Goal: Task Accomplishment & Management: Complete application form

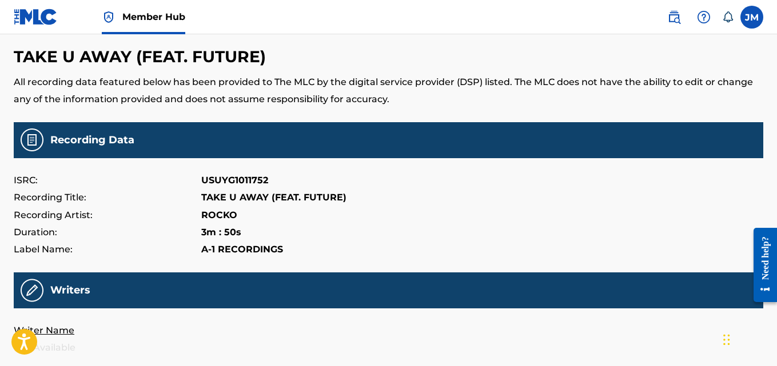
scroll to position [36, 0]
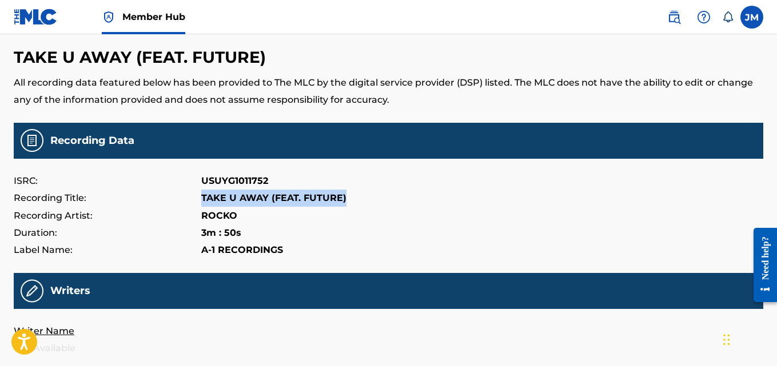
drag, startPoint x: 344, startPoint y: 198, endPoint x: 201, endPoint y: 198, distance: 142.9
click at [201, 198] on p "TAKE U AWAY (FEAT. FUTURE)" at bounding box center [273, 198] width 145 height 17
copy p "TAKE U AWAY (FEAT. FUTURE)"
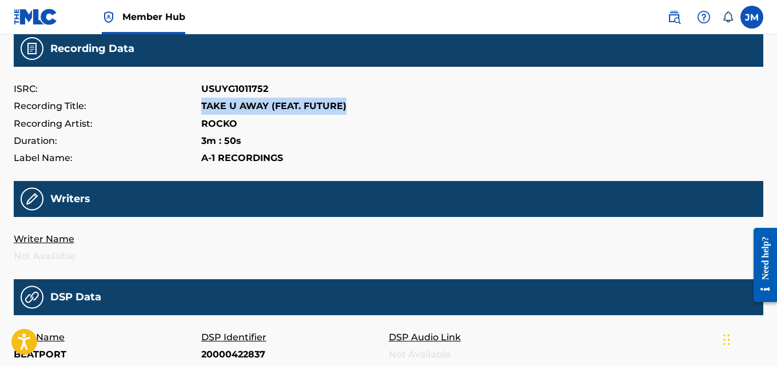
scroll to position [129, 0]
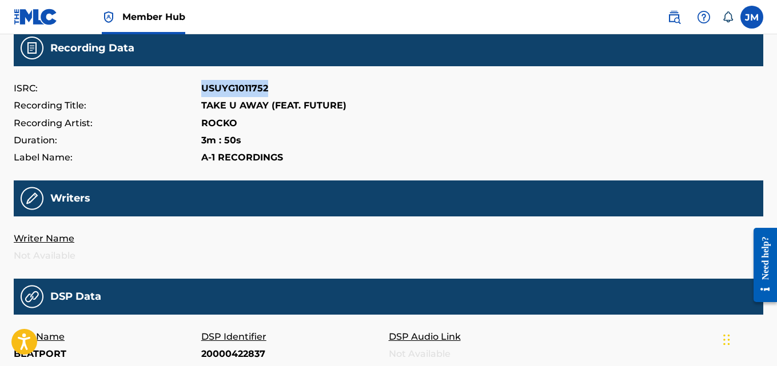
drag, startPoint x: 268, startPoint y: 85, endPoint x: 187, endPoint y: 90, distance: 80.8
click at [187, 90] on div "ISRC: USUYG1011752" at bounding box center [388, 88] width 749 height 17
copy div "USUYG1011752"
drag, startPoint x: 345, startPoint y: 103, endPoint x: 270, endPoint y: 101, distance: 74.9
click at [270, 101] on div "Recording Title: TAKE U AWAY (FEAT. FUTURE)" at bounding box center [388, 105] width 749 height 17
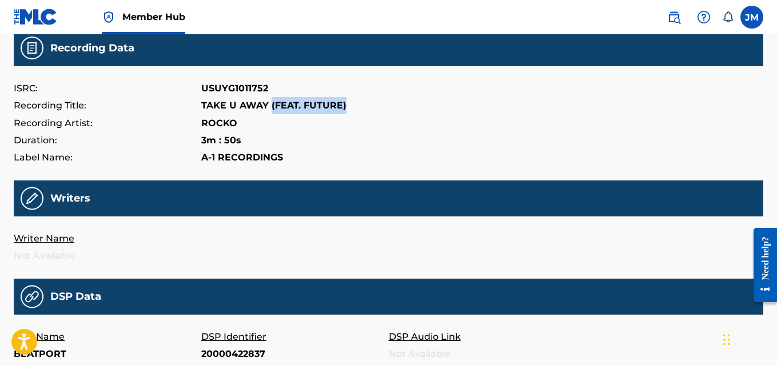
copy p "(FEAT. FUTURE)"
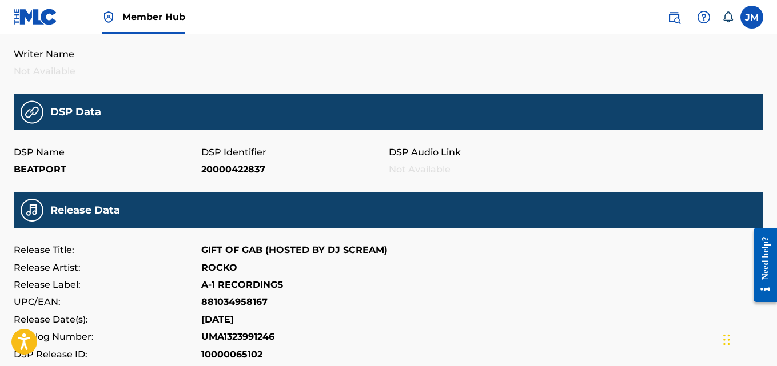
scroll to position [313, 0]
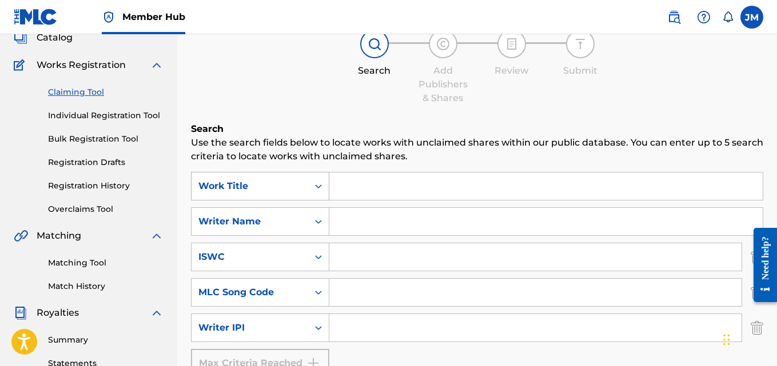
scroll to position [77, 0]
click at [99, 115] on link "Individual Registration Tool" at bounding box center [105, 115] width 115 height 12
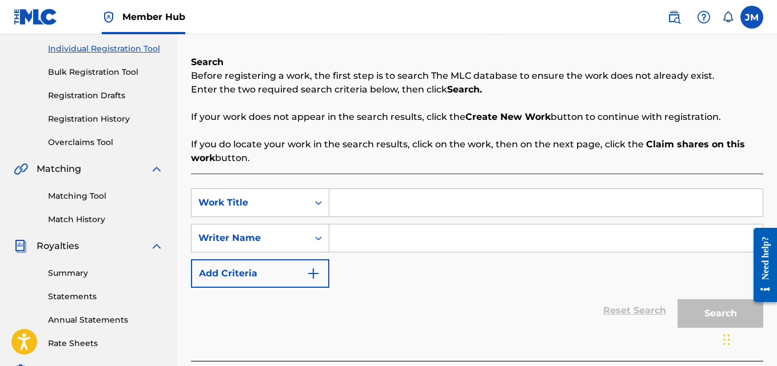
scroll to position [142, 0]
paste input "TAKE U AWAY (FEAT. FUTURE)"
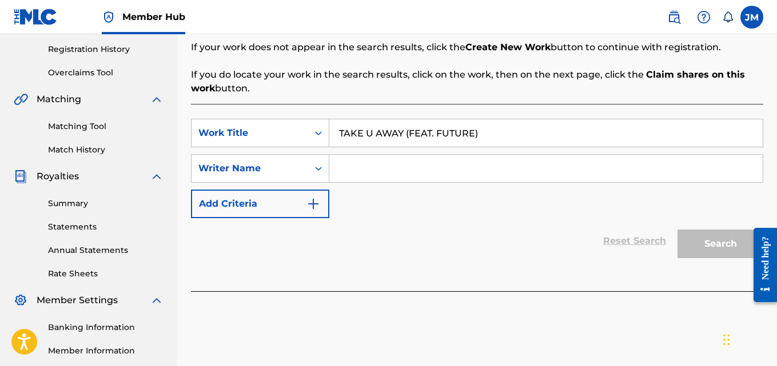
scroll to position [213, 0]
type input "TAKE U AWAY (FEAT. FUTURE)"
click at [321, 170] on icon "Search Form" at bounding box center [318, 167] width 11 height 11
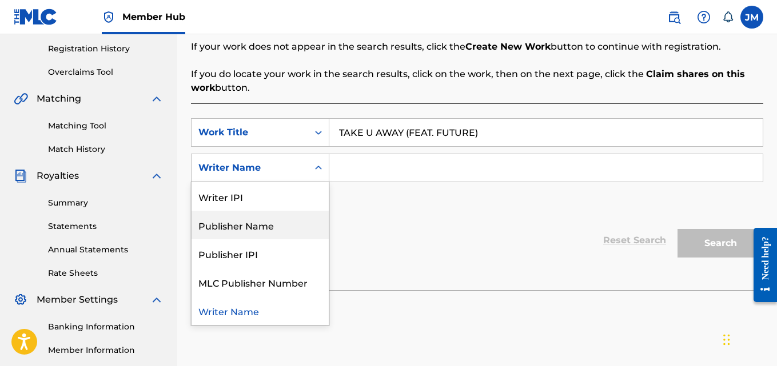
click at [293, 229] on div "Publisher Name" at bounding box center [260, 225] width 137 height 29
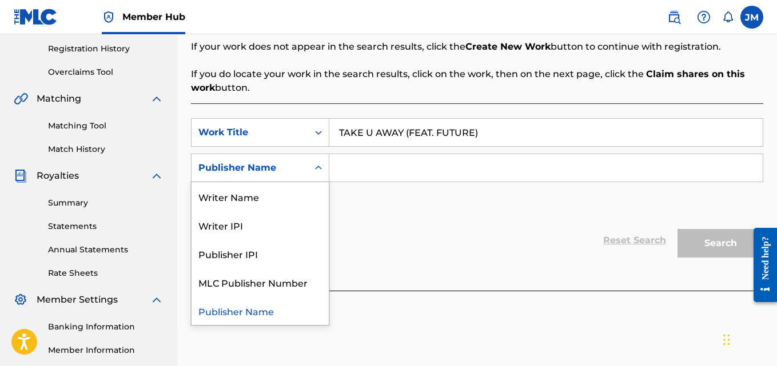
click at [315, 174] on div "Search Form" at bounding box center [318, 168] width 21 height 21
click at [277, 197] on div "Writer Name" at bounding box center [260, 196] width 137 height 29
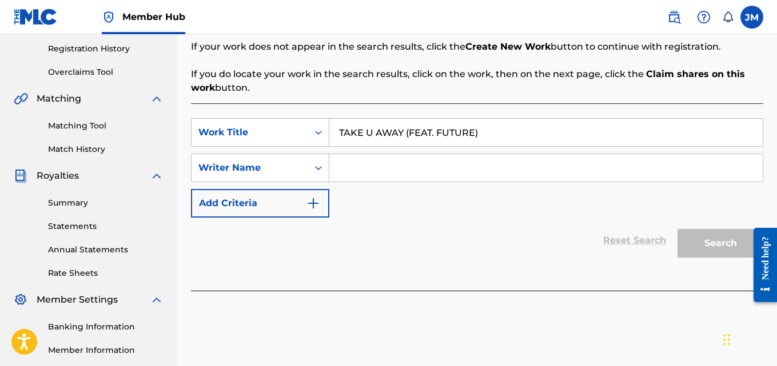
click at [350, 168] on input "Search Form" at bounding box center [545, 167] width 433 height 27
type input "r"
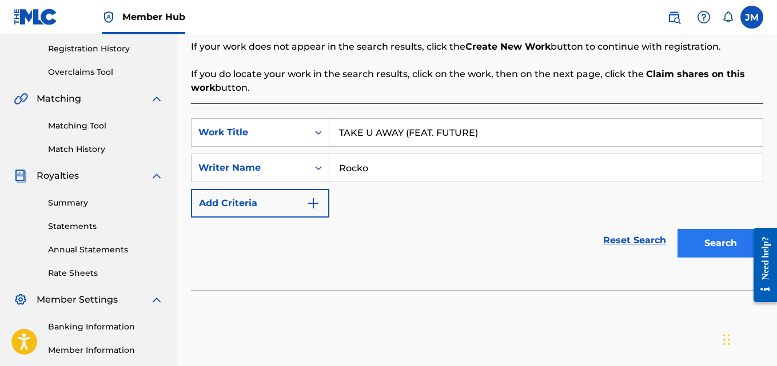
type input "Rocko"
click at [719, 240] on button "Search" at bounding box center [720, 243] width 86 height 29
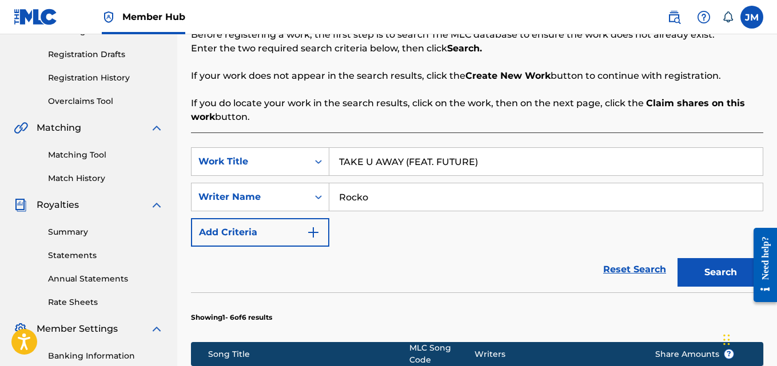
scroll to position [166, 0]
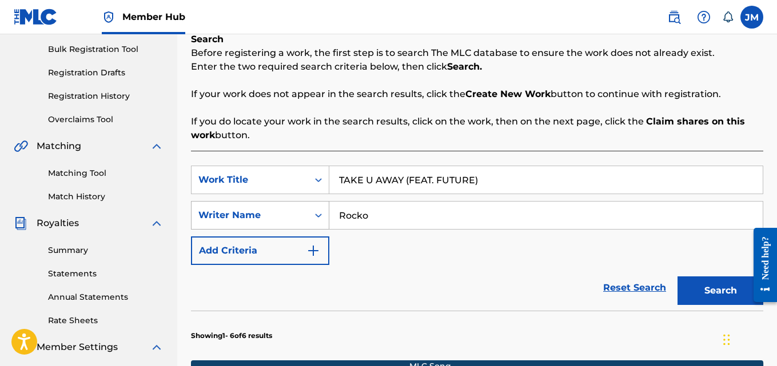
drag, startPoint x: 374, startPoint y: 214, endPoint x: 324, endPoint y: 224, distance: 51.2
click at [324, 224] on div "SearchWithCriteria6458d51a-1988-4bd8-bdc3-f98d40222cd4 Writer Name Rocko" at bounding box center [477, 215] width 572 height 29
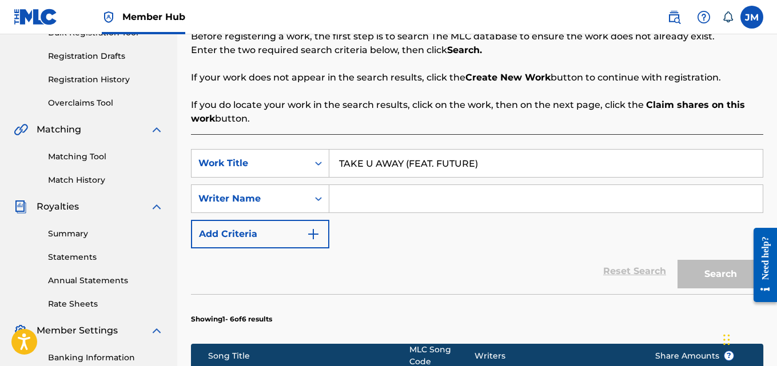
scroll to position [184, 0]
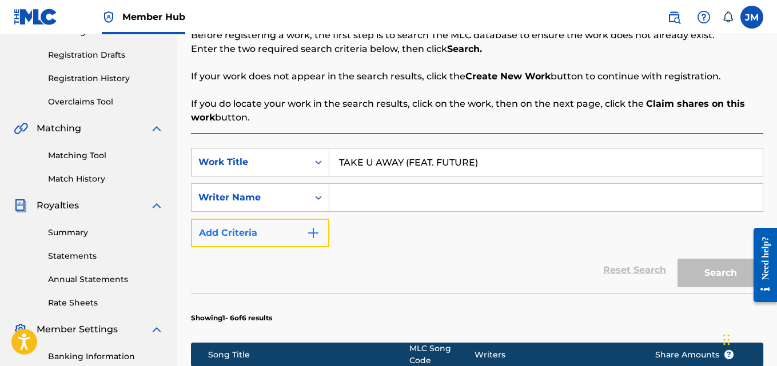
click at [312, 236] on img "Search Form" at bounding box center [313, 233] width 14 height 14
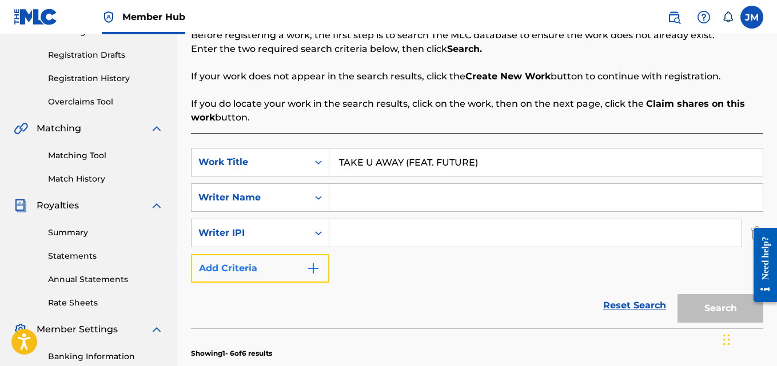
click at [320, 269] on img "Search Form" at bounding box center [313, 269] width 14 height 14
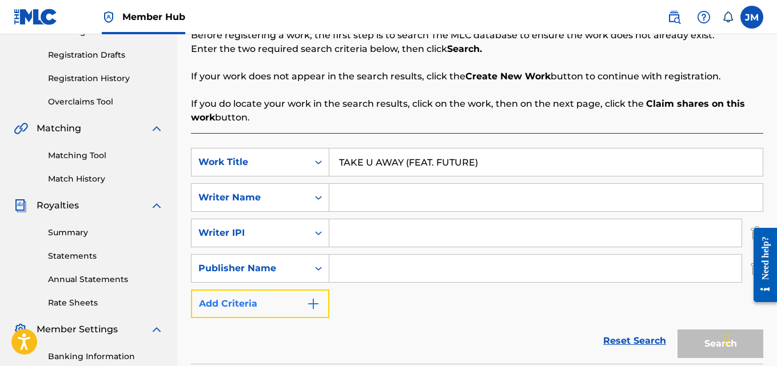
click at [317, 306] on img "Search Form" at bounding box center [313, 304] width 14 height 14
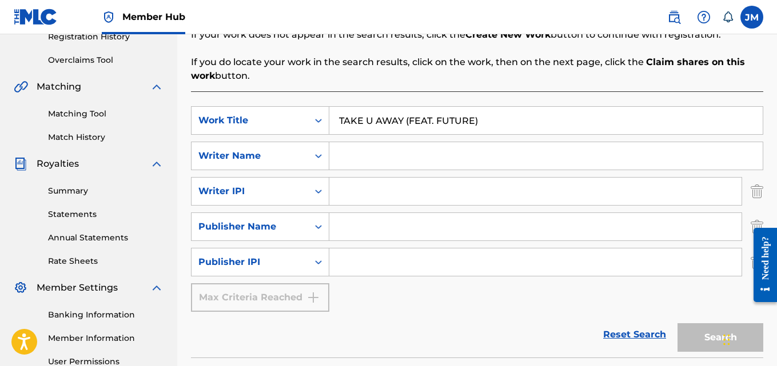
scroll to position [226, 0]
click at [351, 264] on input "Search Form" at bounding box center [535, 261] width 412 height 27
paste input "USUYG1011752"
click at [713, 336] on div "Search" at bounding box center [717, 335] width 91 height 46
click at [412, 261] on input "USUYG1011752" at bounding box center [535, 261] width 412 height 27
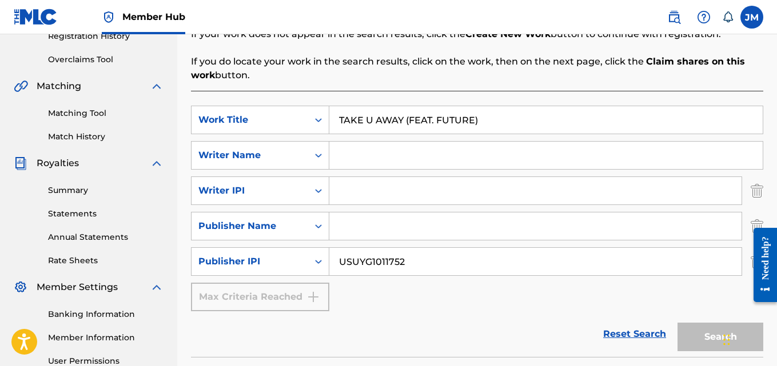
click at [412, 261] on input "USUYG1011752" at bounding box center [535, 261] width 412 height 27
drag, startPoint x: 372, startPoint y: 261, endPoint x: 322, endPoint y: 265, distance: 50.4
click at [322, 265] on div "SearchWithCriteria3c1b197d-5079-470d-a218-113f46d0c6db Publisher IPI USUYG10117…" at bounding box center [477, 262] width 572 height 29
type input "1011752"
drag, startPoint x: 385, startPoint y: 262, endPoint x: 311, endPoint y: 274, distance: 75.2
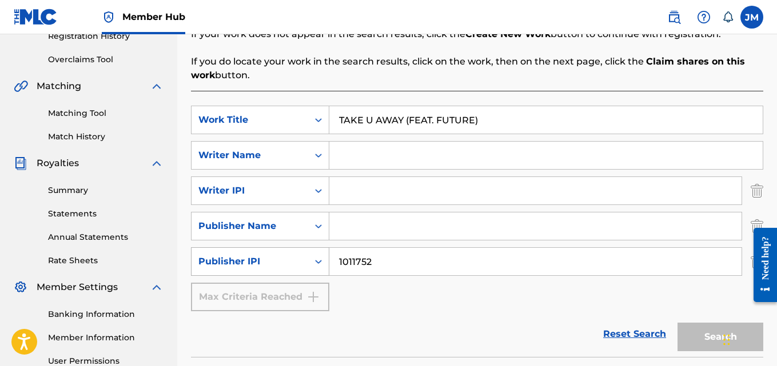
click at [311, 273] on div "SearchWithCriteria3c1b197d-5079-470d-a218-113f46d0c6db Publisher IPI 1011752" at bounding box center [477, 262] width 572 height 29
click at [342, 198] on input "Search Form" at bounding box center [535, 190] width 412 height 27
click at [342, 235] on input "Search Form" at bounding box center [535, 226] width 412 height 27
click at [321, 161] on div "Search Form" at bounding box center [318, 155] width 21 height 21
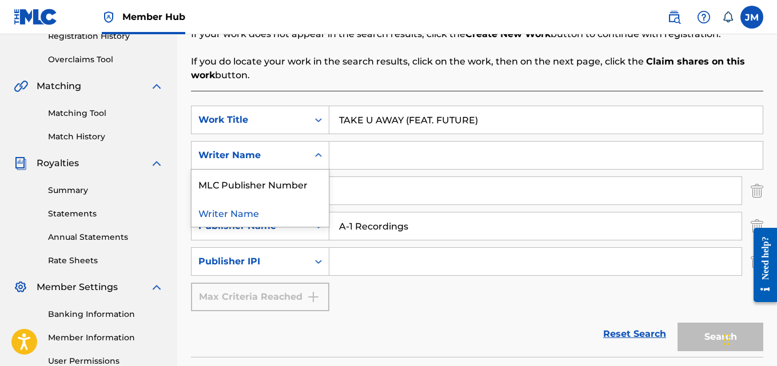
click at [318, 165] on div "Search Form" at bounding box center [318, 155] width 21 height 21
click at [321, 191] on icon "Search Form" at bounding box center [318, 191] width 7 height 4
drag, startPoint x: 419, startPoint y: 228, endPoint x: 325, endPoint y: 256, distance: 98.6
click at [325, 256] on div "SearchWithCriteria312ed926-f4f5-4f59-b709-7789db9a1824 Work Title TAKE U AWAY (…" at bounding box center [477, 209] width 572 height 206
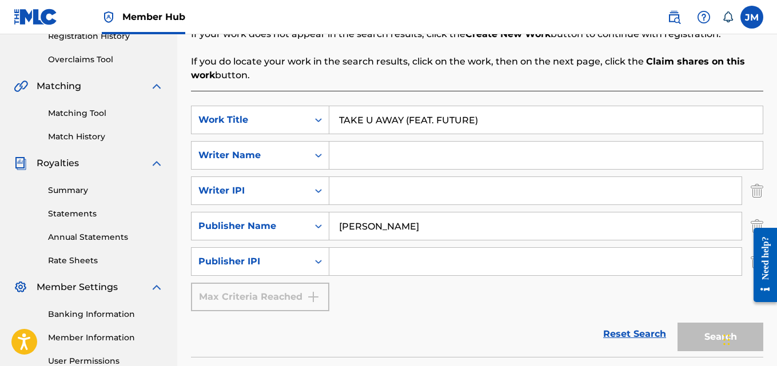
type input "[PERSON_NAME]"
click at [420, 264] on input "Search Form" at bounding box center [535, 261] width 412 height 27
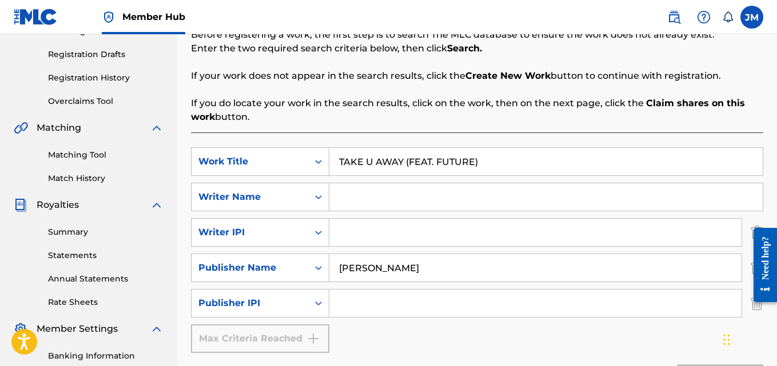
scroll to position [209, 0]
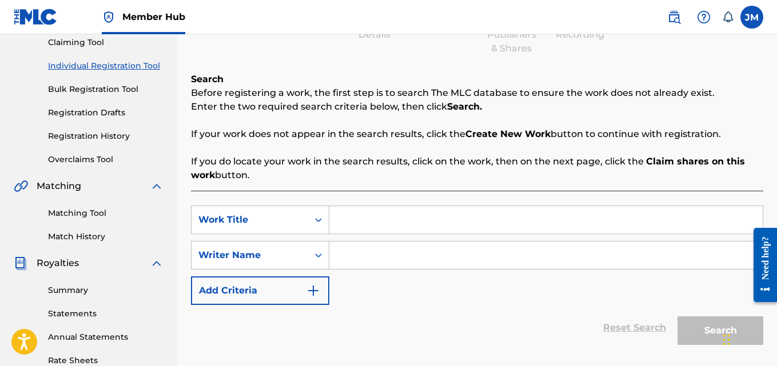
scroll to position [126, 0]
paste input "USUYG1011752"
type input "USUYG1011752"
drag, startPoint x: 413, startPoint y: 223, endPoint x: 305, endPoint y: 235, distance: 109.3
click at [305, 235] on div "SearchWithCriteriaf1a303a3-c6f8-4111-a4a4-0b3529b4cbdc Work Title USUYG1011752 …" at bounding box center [477, 254] width 572 height 99
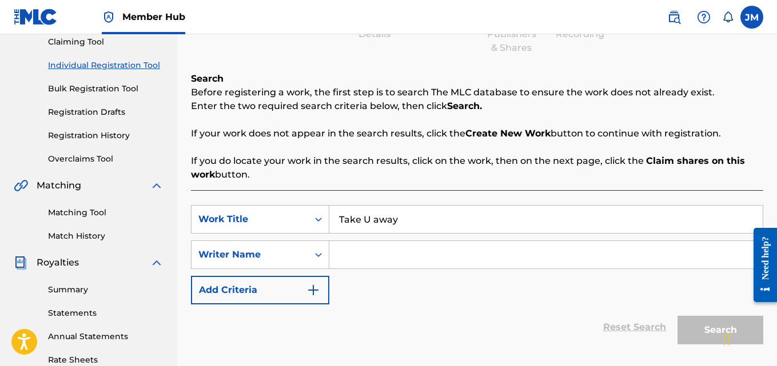
type input "Take U away"
click at [354, 250] on input "Search Form" at bounding box center [545, 254] width 433 height 27
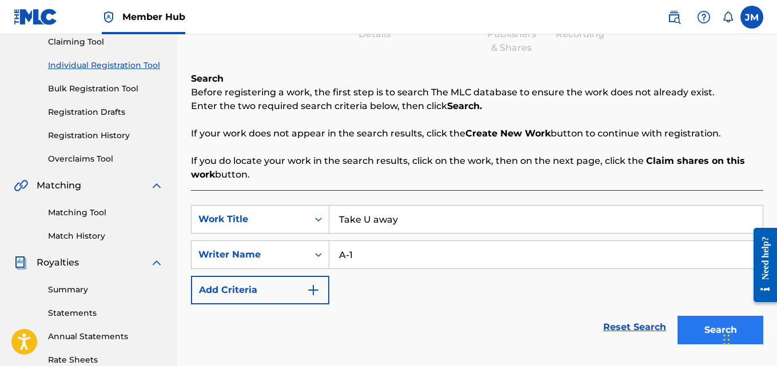
type input "A-1"
click at [696, 327] on button "Search" at bounding box center [720, 330] width 86 height 29
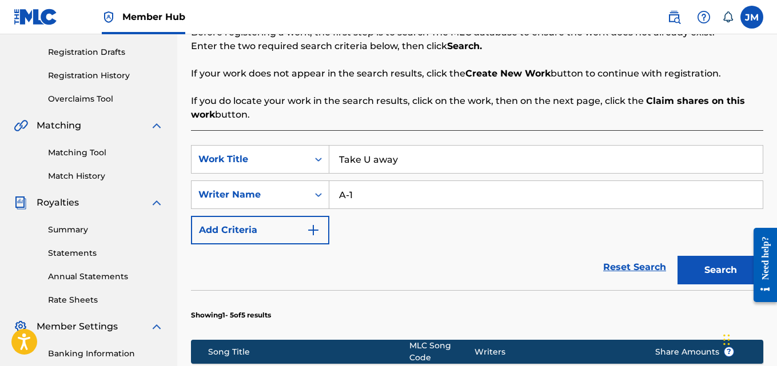
scroll to position [186, 0]
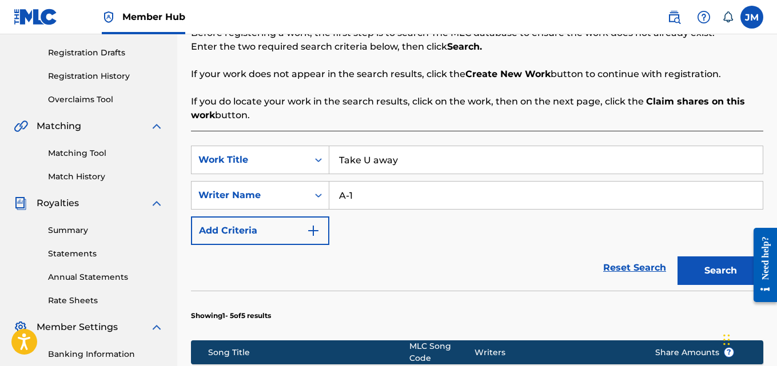
drag, startPoint x: 362, startPoint y: 196, endPoint x: 331, endPoint y: 200, distance: 31.1
click at [331, 200] on input "A-1" at bounding box center [545, 195] width 433 height 27
type input "Future"
click at [730, 265] on button "Search" at bounding box center [720, 271] width 86 height 29
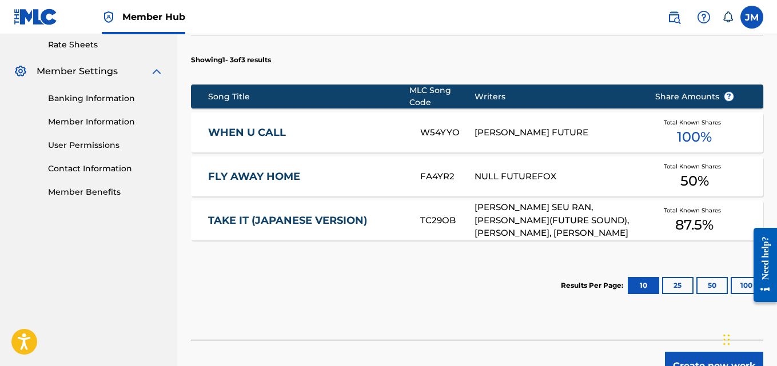
scroll to position [504, 0]
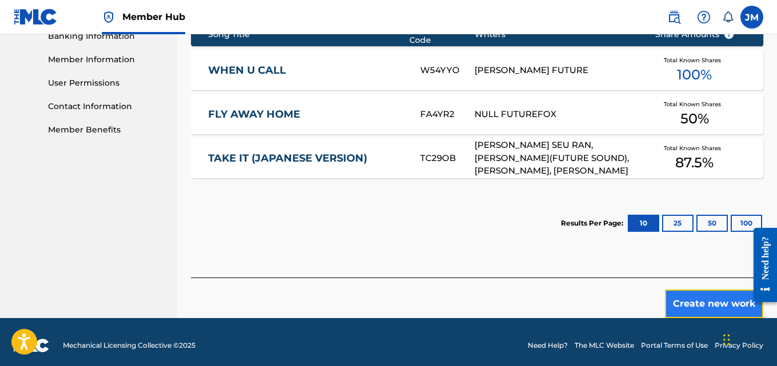
click at [710, 296] on button "Create new work" at bounding box center [714, 304] width 98 height 29
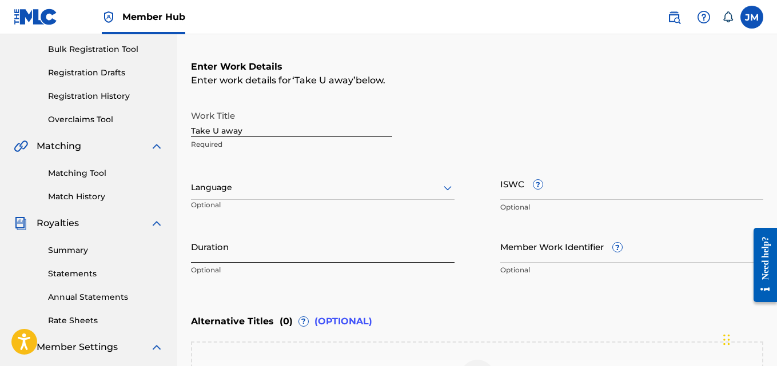
scroll to position [162, 0]
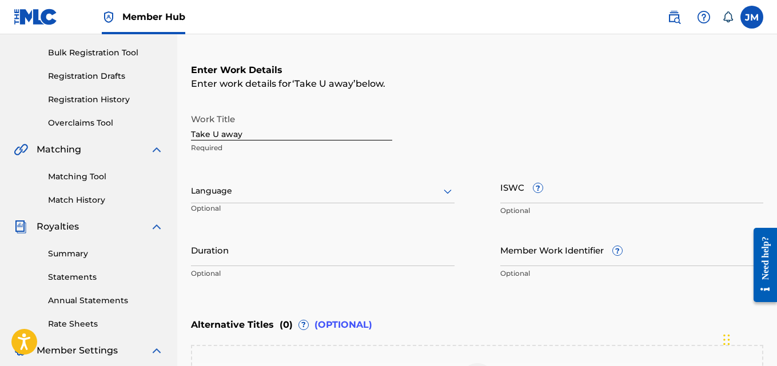
click at [246, 134] on input "Take U away" at bounding box center [291, 124] width 201 height 33
paste input "(FEAT. FUTURE)"
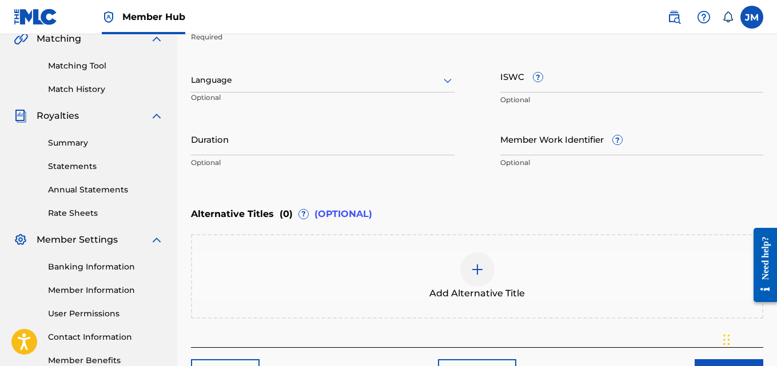
scroll to position [274, 0]
type input "Take U away (FEAT. FUTURE)"
click at [447, 79] on icon at bounding box center [448, 80] width 14 height 14
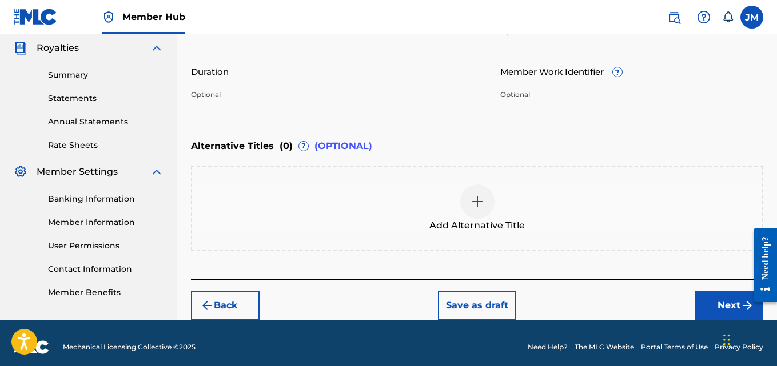
scroll to position [350, 0]
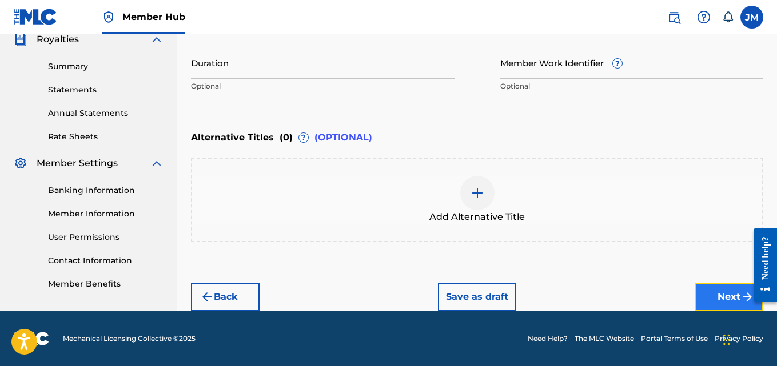
click at [720, 299] on button "Next" at bounding box center [729, 297] width 69 height 29
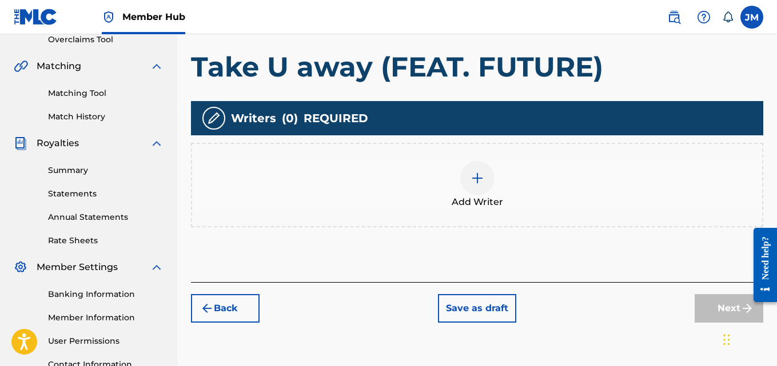
scroll to position [245, 0]
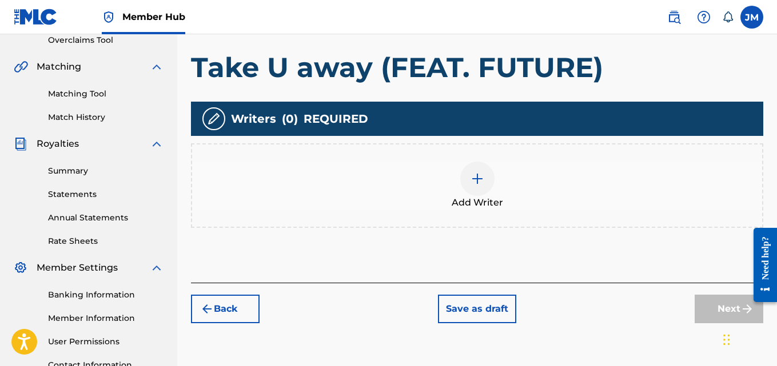
click at [472, 182] on img at bounding box center [477, 179] width 14 height 14
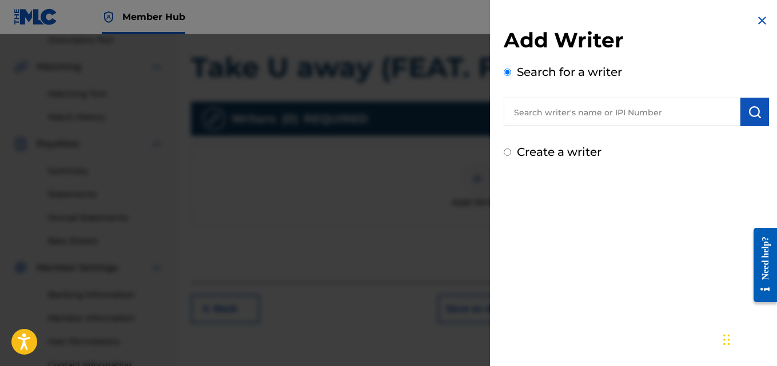
click at [532, 112] on input "text" at bounding box center [622, 112] width 237 height 29
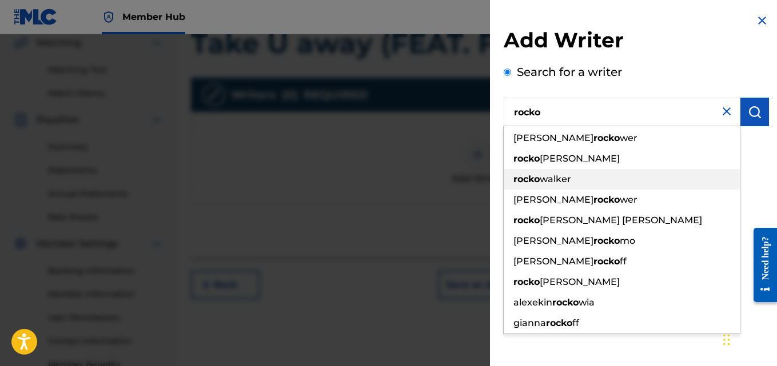
scroll to position [268, 0]
click at [642, 182] on div "rocko walker" at bounding box center [622, 179] width 236 height 21
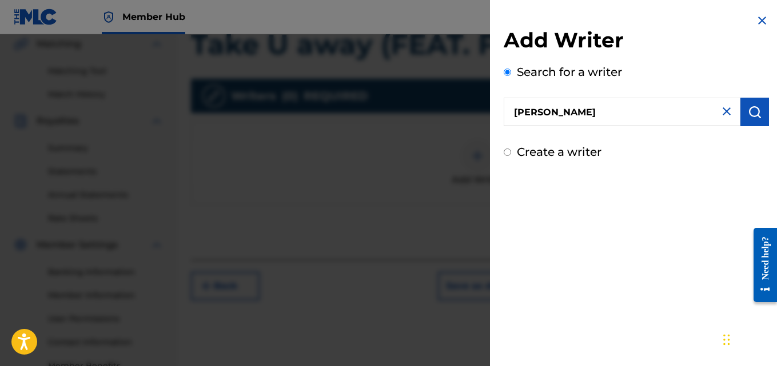
drag, startPoint x: 589, startPoint y: 109, endPoint x: 544, endPoint y: 118, distance: 46.5
click at [544, 118] on input "rocko walker" at bounding box center [622, 112] width 237 height 29
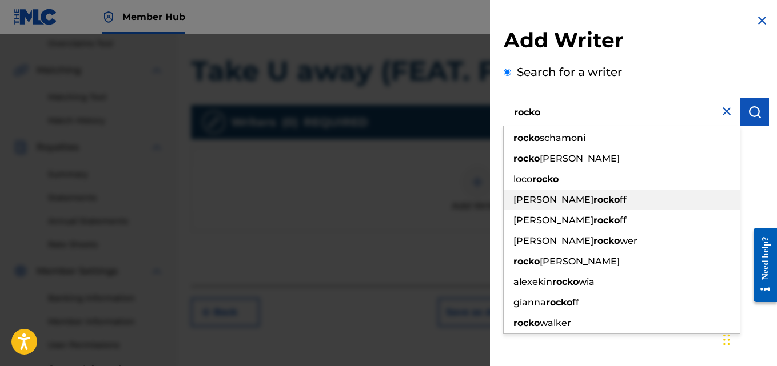
scroll to position [241, 0]
click at [557, 105] on input "rocko" at bounding box center [622, 112] width 237 height 29
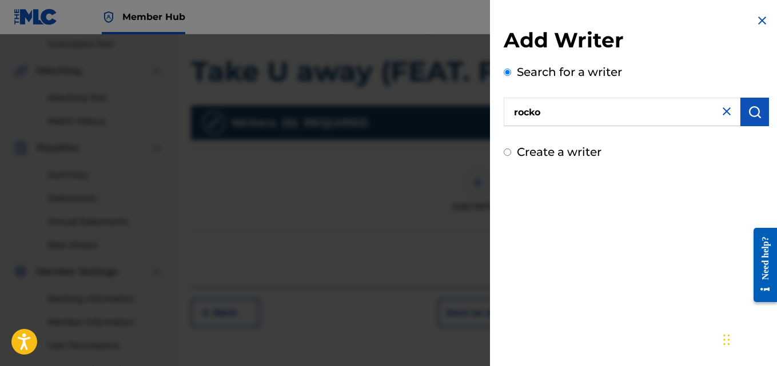
click at [560, 73] on label "Search for a writer" at bounding box center [569, 72] width 105 height 14
click at [511, 73] on input "Search for a writer" at bounding box center [507, 72] width 7 height 7
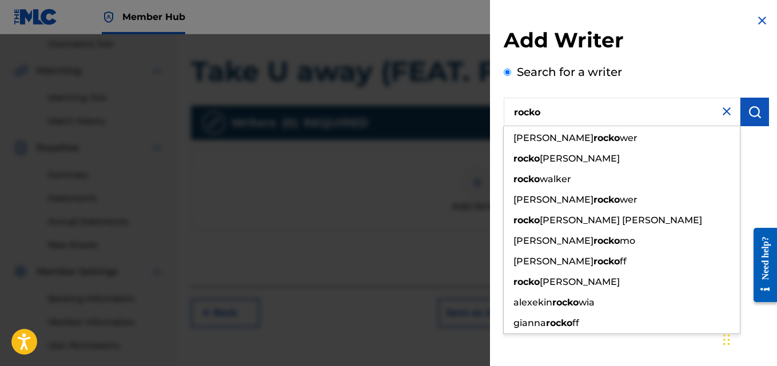
drag, startPoint x: 550, startPoint y: 114, endPoint x: 498, endPoint y: 123, distance: 52.9
click at [498, 123] on div "Add Writer Search for a writer rocko david rocko wer rocko ambers hunt rocko wa…" at bounding box center [636, 87] width 293 height 174
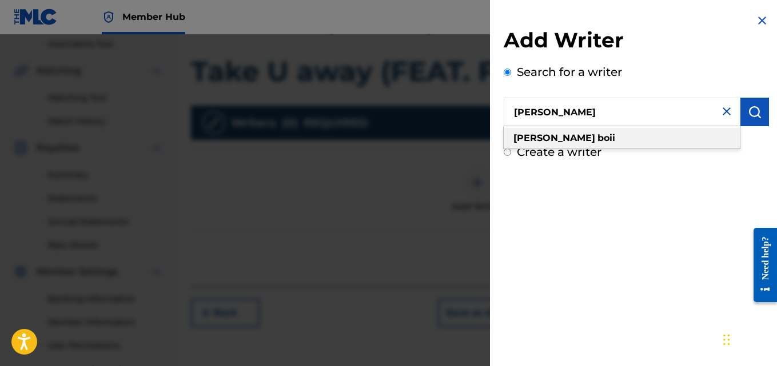
click at [583, 143] on div "jon boii" at bounding box center [622, 138] width 236 height 21
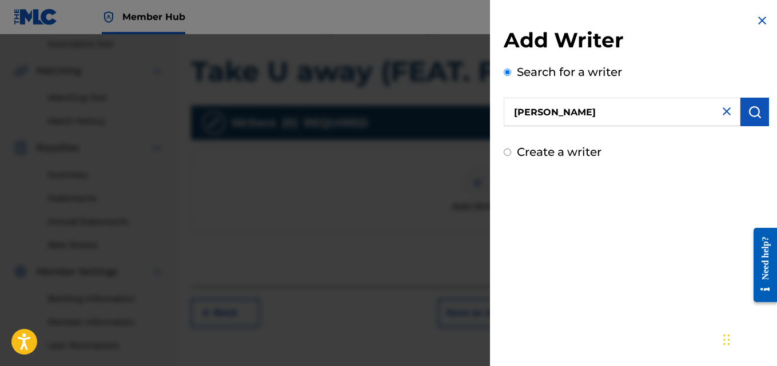
scroll to position [342, 0]
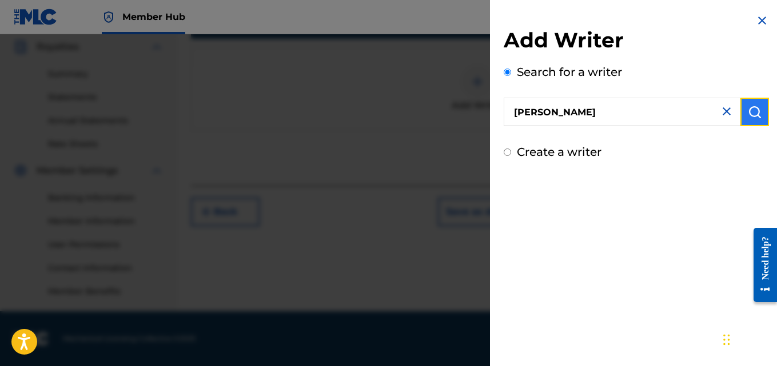
click at [748, 115] on img "submit" at bounding box center [755, 112] width 14 height 14
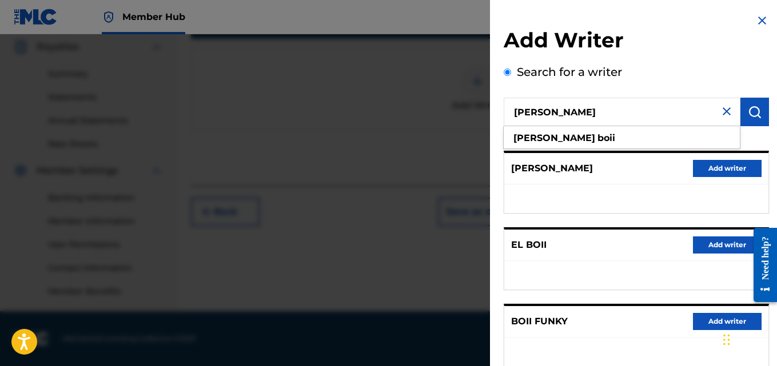
drag, startPoint x: 570, startPoint y: 113, endPoint x: 490, endPoint y: 123, distance: 80.2
click at [490, 123] on div "Add Writer Search for a writer jon boii jon boii Pick from Suggested Writers JO…" at bounding box center [636, 296] width 293 height 592
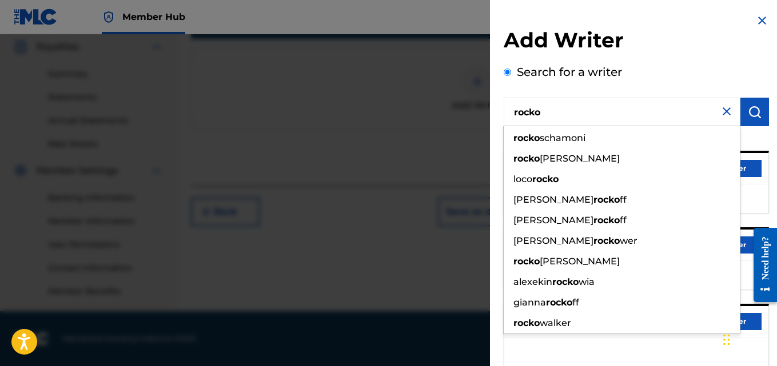
type input "rocko"
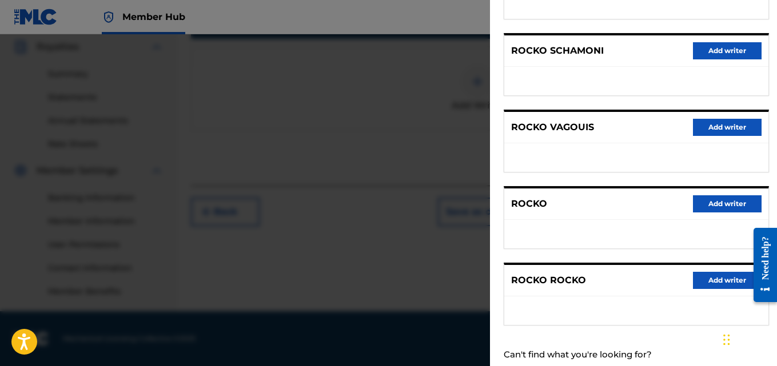
scroll to position [195, 0]
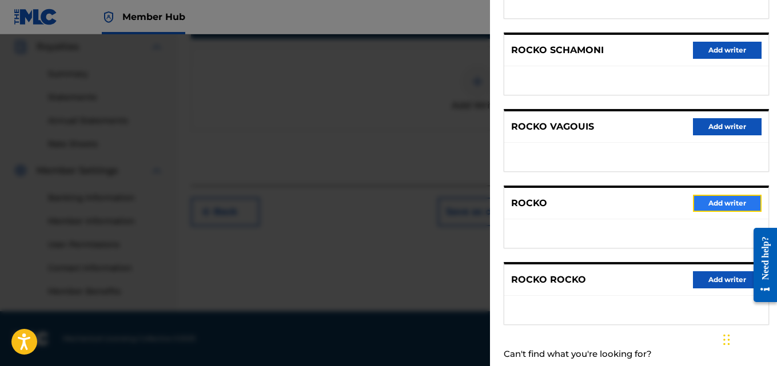
click at [731, 199] on button "Add writer" at bounding box center [727, 203] width 69 height 17
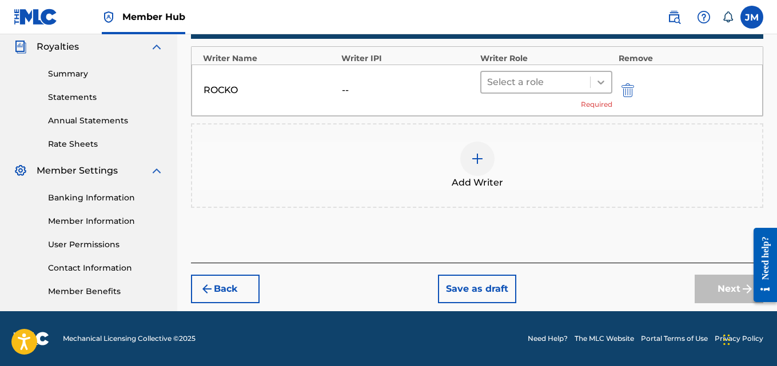
click at [601, 80] on icon at bounding box center [600, 82] width 11 height 11
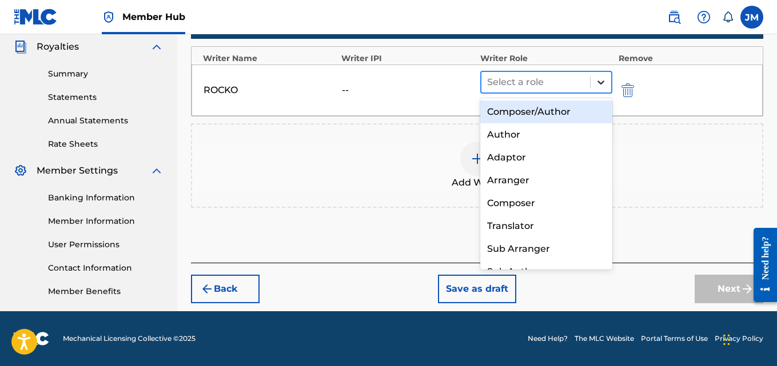
click at [601, 80] on icon at bounding box center [600, 82] width 11 height 11
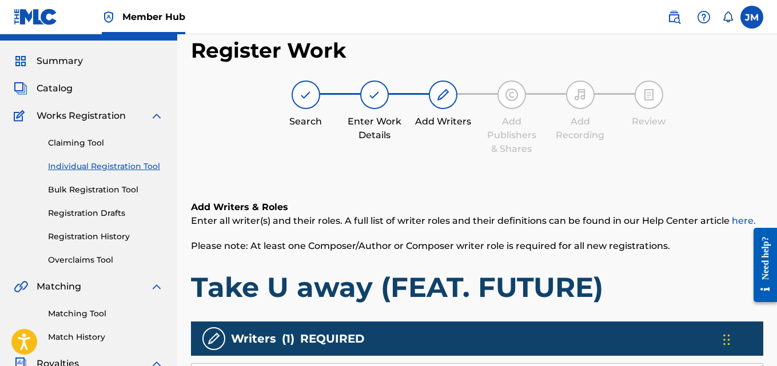
scroll to position [38, 0]
